Goal: Information Seeking & Learning: Learn about a topic

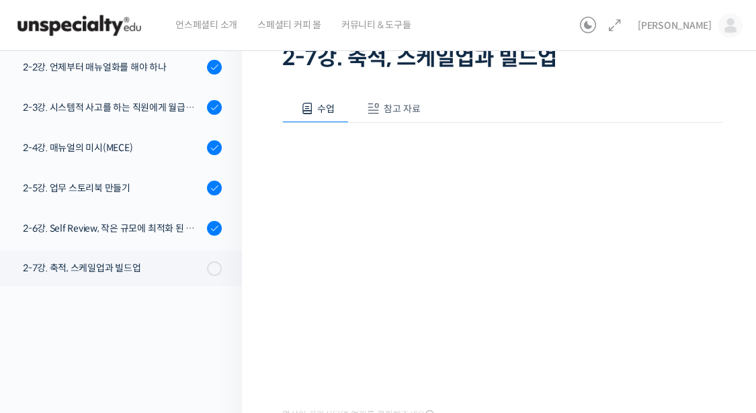
scroll to position [201, 0]
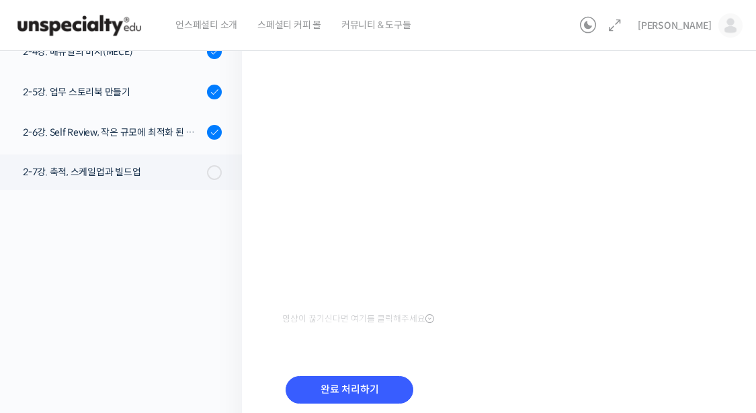
click at [342, 349] on div "수업 참고 자료 영상이 끊기[DEMOGRAPHIC_DATA]를 클릭해주세요 PPT 수업 자료 (클릭하시면 새 창에서 열립니다) 처음부터 반복해…" at bounding box center [502, 209] width 440 height 461
click at [451, 327] on div "영상이 끊기신다면 여기를 클릭해주세요" at bounding box center [502, 178] width 440 height 302
click at [532, 349] on div "수업 참고 자료 영상이 끊기[DEMOGRAPHIC_DATA]를 클릭해주세요 PPT 수업 자료 (클릭하시면 새 창에서 열립니다) 처음부터 반복해…" at bounding box center [502, 209] width 440 height 461
click at [265, 351] on div "연 매출 300억 진경도 대표의 카페 사장을 위한 경영 수업 2-7강. 축적, 스케일업과 빌드업 진행 중 수업…" at bounding box center [502, 153] width 520 height 628
click at [161, 374] on div "강의로 돌아가기 연 매출 300억 진경도 대표의 카페 사장을 위한 경영 수업 93% 진행 최근 활동: [DATE] 7:46 오전 챕터 1. 손…" at bounding box center [117, 153] width 248 height 628
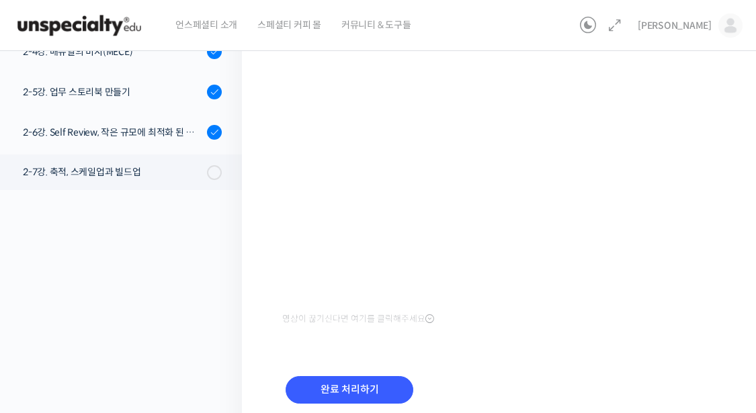
click at [154, 325] on div "강의로 돌아가기 연 매출 300억 진경도 대표의 카페 사장을 위한 경영 수업 93% 진행 최근 활동: [DATE] 7:46 오전 챕터 1. 손…" at bounding box center [117, 153] width 248 height 628
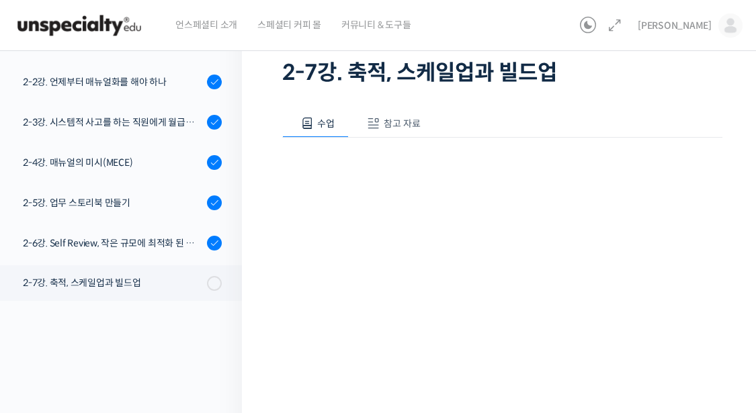
scroll to position [186, 0]
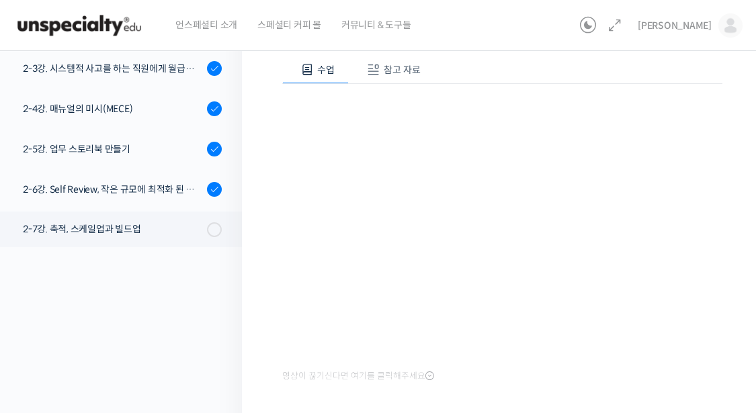
scroll to position [186, 0]
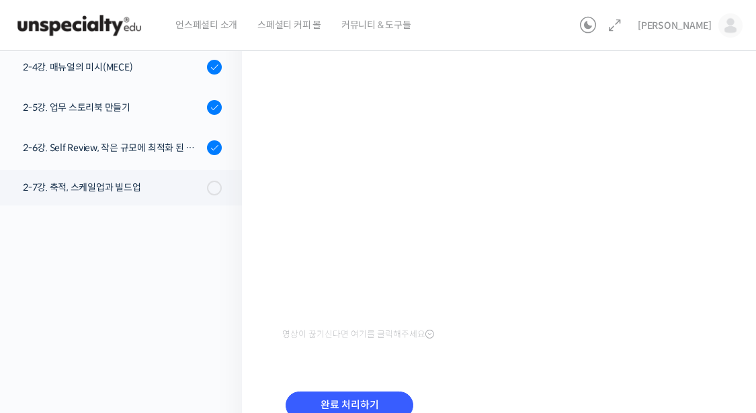
click at [242, 320] on div "연 매출 300억 진경도 대표의 카페 사장을 위한 경영 수업 2-7강. 축적, 스케일업과 빌드업 진행 중 수업…" at bounding box center [502, 168] width 520 height 628
drag, startPoint x: 225, startPoint y: 335, endPoint x: 377, endPoint y: 354, distance: 153.6
click at [225, 335] on div "강의로 돌아가기 연 매출 300억 진경도 대표의 카페 사장을 위한 경영 수업 93% 진행 최근 활동: [DATE] 7:46 오전 챕터 1. 손…" at bounding box center [117, 168] width 248 height 628
click at [114, 356] on div "강의로 돌아가기 연 매출 300억 진경도 대표의 카페 사장을 위한 경영 수업 93% 진행 최근 활동: [DATE] 7:46 오전 챕터 1. 손…" at bounding box center [117, 168] width 248 height 628
click at [586, 373] on div "수업 참고 자료 영상이 끊기[DEMOGRAPHIC_DATA]를 클릭해주세요 PPT 수업 자료 (클릭하시면 새 창에서 열립니다) 처음부터 반복해…" at bounding box center [502, 224] width 440 height 461
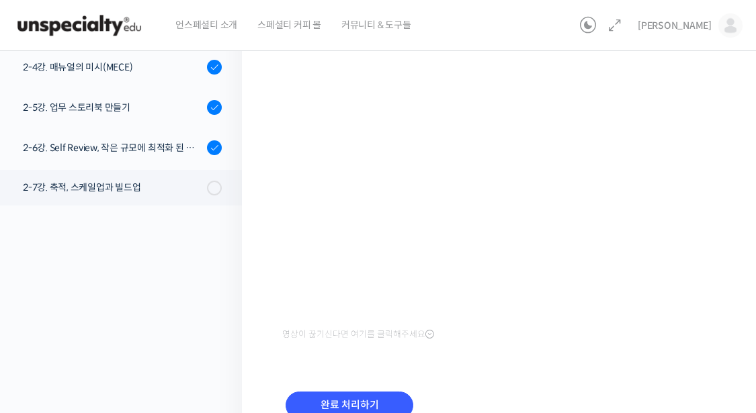
drag, startPoint x: 40, startPoint y: 313, endPoint x: 311, endPoint y: 331, distance: 271.3
click at [40, 313] on div "강의로 돌아가기 연 매출 300억 진경도 대표의 카페 사장을 위한 경영 수업 93% 진행 최근 활동: [DATE] 7:46 오전 챕터 1. 손…" at bounding box center [117, 168] width 248 height 628
click at [502, 373] on div "수업 참고 자료 영상이 끊기[DEMOGRAPHIC_DATA]를 클릭해주세요 PPT 수업 자료 (클릭하시면 새 창에서 열립니다) 처음부터 반복해…" at bounding box center [502, 224] width 440 height 461
click at [516, 374] on div "수업 참고 자료 영상이 끊기[DEMOGRAPHIC_DATA]를 클릭해주세요 PPT 수업 자료 (클릭하시면 새 창에서 열립니다) 처음부터 반복해…" at bounding box center [502, 224] width 440 height 461
click at [508, 366] on div "수업 참고 자료 영상이 끊기[DEMOGRAPHIC_DATA]를 클릭해주세요 PPT 수업 자료 (클릭하시면 새 창에서 열립니다) 처음부터 반복해…" at bounding box center [502, 224] width 440 height 461
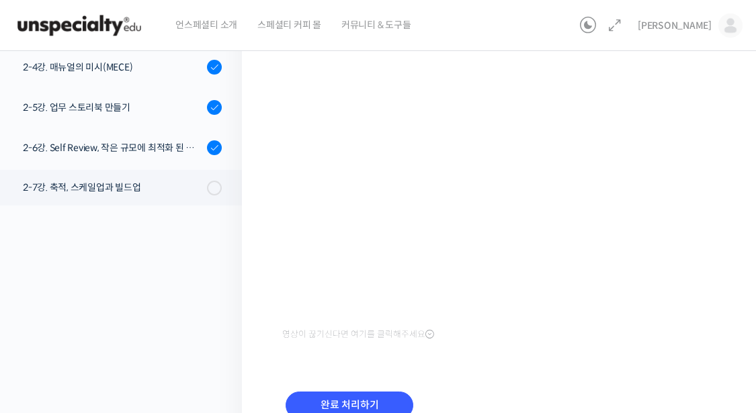
click at [525, 383] on div "완료 처리하기" at bounding box center [502, 415] width 440 height 77
click at [171, 334] on div "강의로 돌아가기 연 매출 300억 진경도 대표의 카페 사장을 위한 경영 수업 93% 진행 최근 활동: [DATE] 7:46 오전 챕터 1. 손…" at bounding box center [117, 168] width 248 height 628
click at [616, 375] on div "수업 참고 자료 영상이 끊기[DEMOGRAPHIC_DATA]를 클릭해주세요 PPT 수업 자료 (클릭하시면 새 창에서 열립니다) 처음부터 반복해…" at bounding box center [502, 224] width 440 height 461
drag, startPoint x: 221, startPoint y: 365, endPoint x: 258, endPoint y: 373, distance: 37.8
click at [221, 363] on div "강의로 돌아가기 연 매출 300억 진경도 대표의 카페 사장을 위한 경영 수업 93% 진행 최근 활동: [DATE] 7:46 오전 챕터 1. 손…" at bounding box center [117, 168] width 248 height 628
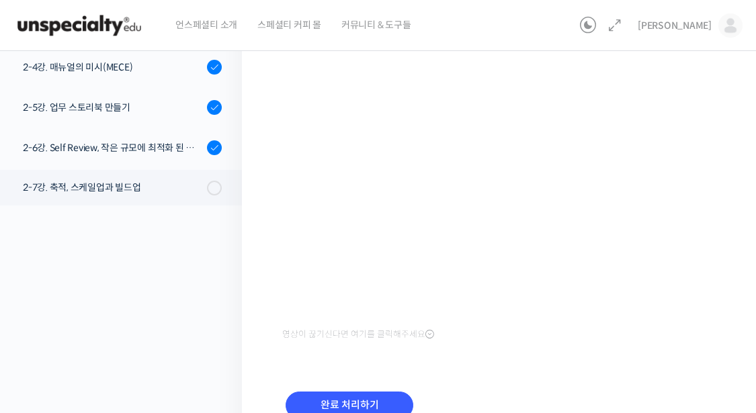
click at [241, 377] on div "강의로 돌아가기 연 매출 300억 진경도 대표의 카페 사장을 위한 경영 수업 93% 진행 최근 활동: [DATE] 7:46 오전 챕터 1. 손…" at bounding box center [117, 168] width 248 height 628
click at [248, 334] on div "연 매출 300억 진경도 대표의 카페 사장을 위한 경영 수업 2-7강. 축적, 스케일업과 빌드업 진행 중 수업…" at bounding box center [502, 168] width 520 height 628
click at [281, 355] on div "연 매출 300억 진경도 대표의 카페 사장을 위한 경영 수업 2-7강. 축적, 스케일업과 빌드업 진행 중 수업…" at bounding box center [502, 168] width 520 height 628
click at [486, 357] on div "수업 참고 자료 영상이 끊기[DEMOGRAPHIC_DATA]를 클릭해주세요 PPT 수업 자료 (클릭하시면 새 창에서 열립니다) 처음부터 반복해…" at bounding box center [502, 224] width 440 height 461
click at [303, 365] on div "수업 참고 자료 영상이 끊기[DEMOGRAPHIC_DATA]를 클릭해주세요 PPT 수업 자료 (클릭하시면 새 창에서 열립니다) 처음부터 반복해…" at bounding box center [502, 224] width 440 height 461
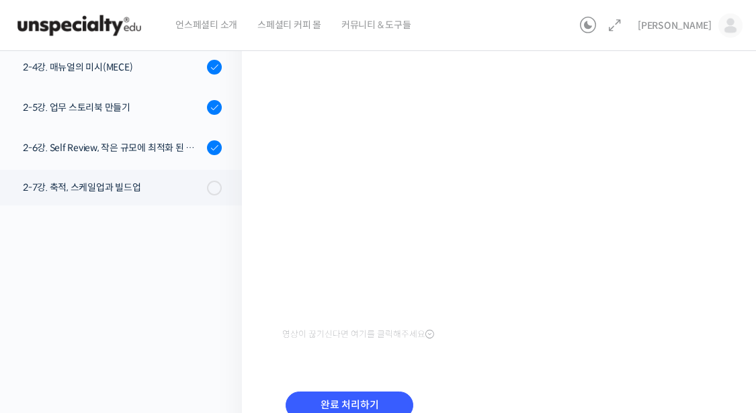
click at [222, 350] on div "강의로 돌아가기 연 매출 300억 진경도 대표의 카페 사장을 위한 경영 수업 93% 진행 최근 활동: [DATE] 7:46 오전 챕터 1. 손…" at bounding box center [117, 168] width 248 height 628
click at [242, 382] on div "연 매출 300억 진경도 대표의 카페 사장을 위한 경영 수업 2-7강. 축적, 스케일업과 빌드업 진행 중 수업…" at bounding box center [502, 168] width 520 height 628
click at [306, 377] on div "완료 처리하기" at bounding box center [502, 415] width 440 height 77
click at [223, 367] on div "강의로 돌아가기 연 매출 300억 진경도 대표의 카페 사장을 위한 경영 수업 93% 진행 최근 활동: [DATE] 7:46 오전 챕터 1. 손…" at bounding box center [117, 168] width 248 height 628
click at [238, 336] on div "강의로 돌아가기 연 매출 300억 진경도 대표의 카페 사장을 위한 경영 수업 93% 진행 최근 활동: [DATE] 7:46 오전 챕터 1. 손…" at bounding box center [117, 168] width 248 height 628
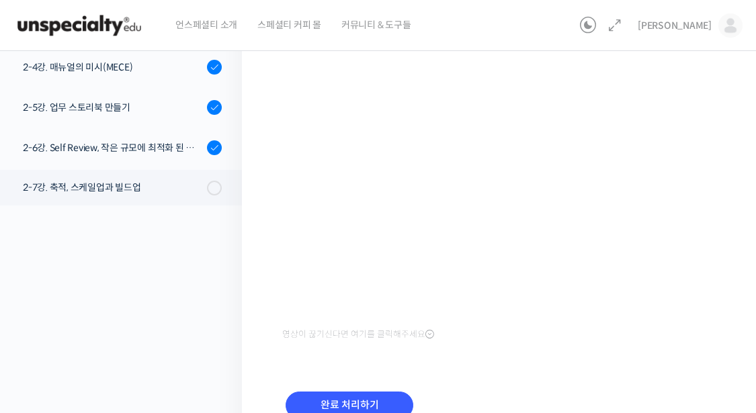
click at [147, 359] on div "강의로 돌아가기 연 매출 300억 진경도 대표의 카페 사장을 위한 경영 수업 93% 진행 최근 활동: [DATE] 7:46 오전 챕터 1. 손…" at bounding box center [117, 168] width 248 height 628
click at [228, 329] on div "강의로 돌아가기 연 매출 300억 진경도 대표의 카페 사장을 위한 경영 수업 93% 진행 최근 활동: [DATE] 7:46 오전 챕터 1. 손…" at bounding box center [117, 168] width 248 height 628
drag, startPoint x: 164, startPoint y: 330, endPoint x: 175, endPoint y: 339, distance: 14.3
click at [164, 330] on div "강의로 돌아가기 연 매출 300억 진경도 대표의 카페 사장을 위한 경영 수업 93% 진행 최근 활동: [DATE] 7:46 오전 챕터 1. 손…" at bounding box center [117, 168] width 248 height 628
click at [95, 361] on div "강의로 돌아가기 연 매출 300억 진경도 대표의 카페 사장을 위한 경영 수업 93% 진행 최근 활동: [DATE] 7:46 오전 챕터 1. 손…" at bounding box center [117, 168] width 248 height 628
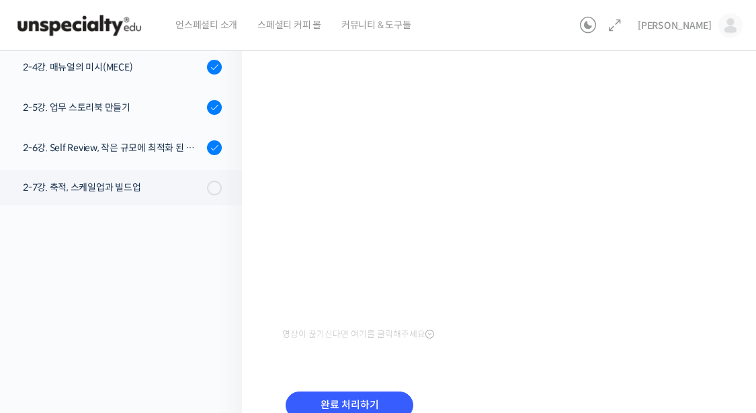
click at [117, 300] on div "강의로 돌아가기 연 매출 300억 진경도 대표의 카페 사장을 위한 경영 수업 93% 진행 최근 활동: [DATE] 7:46 오전 챕터 1. 손…" at bounding box center [117, 168] width 248 height 628
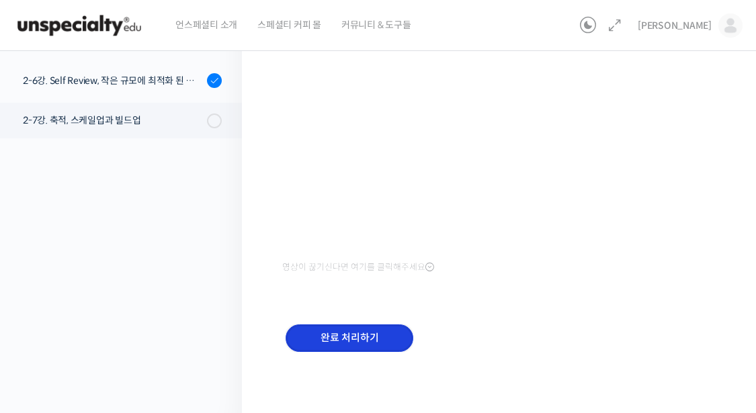
click at [341, 343] on input "완료 처리하기" at bounding box center [349, 338] width 128 height 28
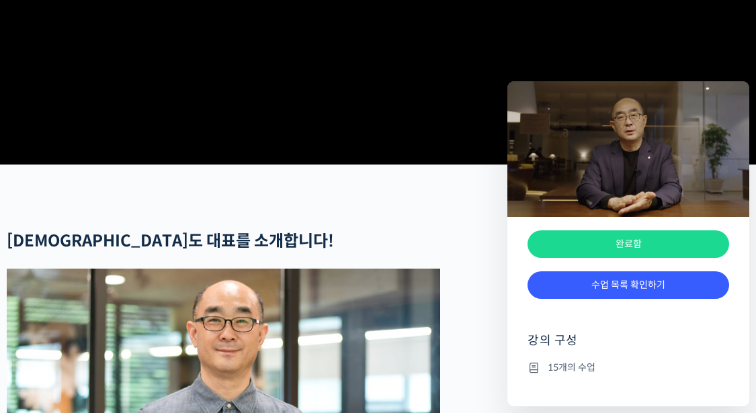
scroll to position [671, 0]
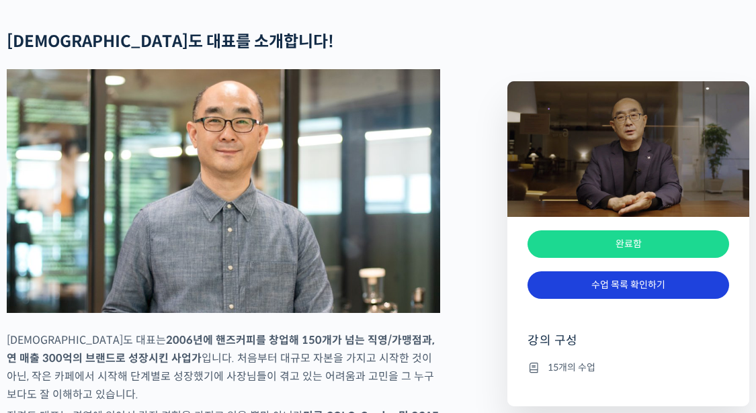
click at [583, 277] on link "수업 목록 확인하기" at bounding box center [627, 285] width 201 height 28
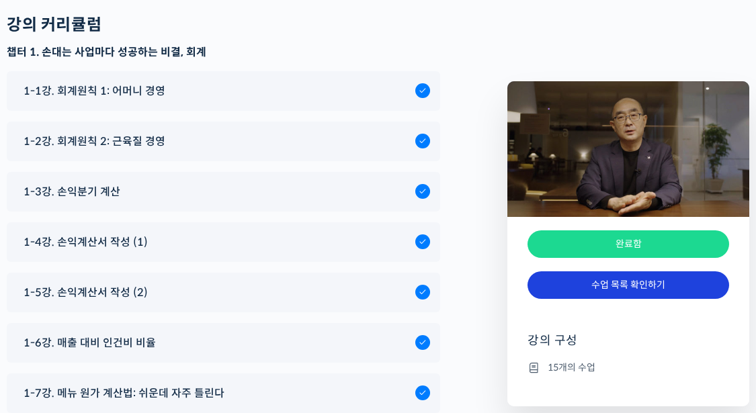
click at [586, 282] on link "수업 목록 확인하기" at bounding box center [627, 285] width 201 height 28
click at [592, 293] on link "수업 목록 확인하기" at bounding box center [627, 285] width 201 height 28
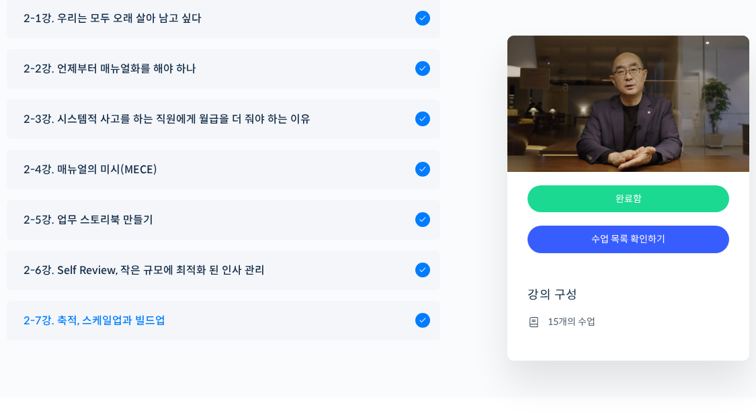
scroll to position [5316, 0]
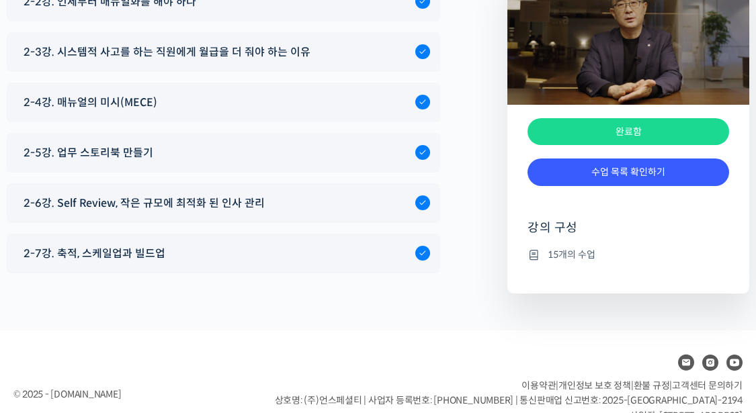
click at [273, 330] on footer "© 2025 - edu.unspecialty.com 이용약관 | 개인정보 보호 정책 | 환불 규정 | 고객센터 문의하기 상호명: (주)언스페셜…" at bounding box center [378, 394] width 756 height 128
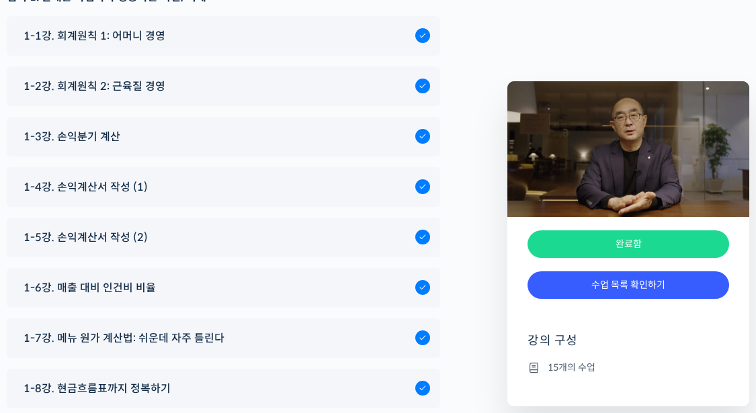
scroll to position [5249, 0]
